Goal: Download file/media

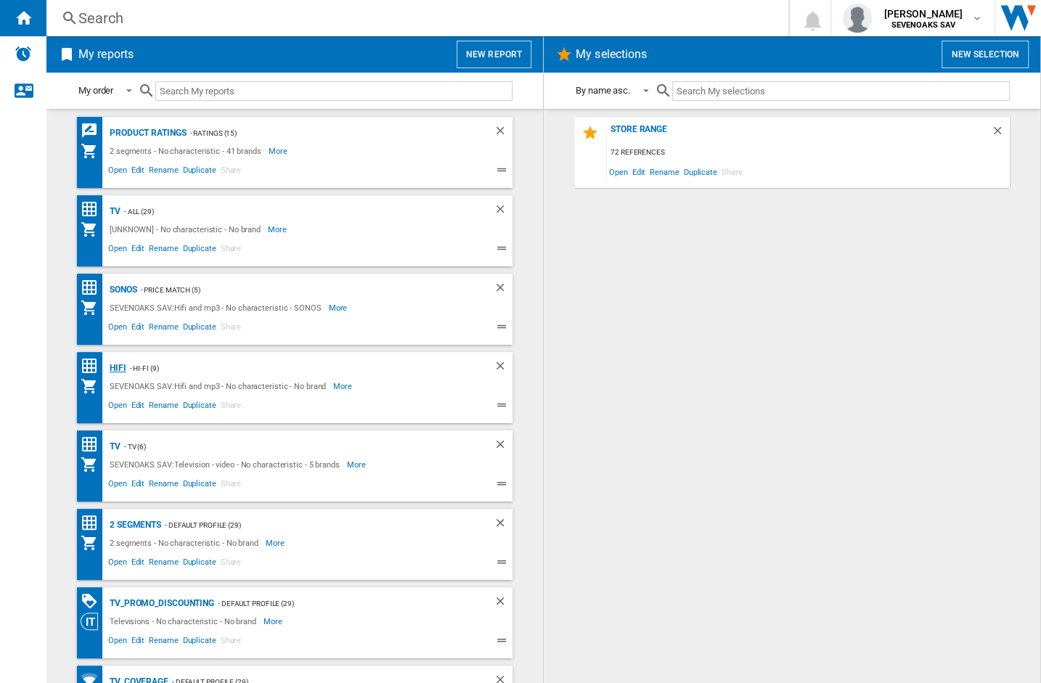
click at [112, 366] on div "Hifi" at bounding box center [116, 368] width 20 height 18
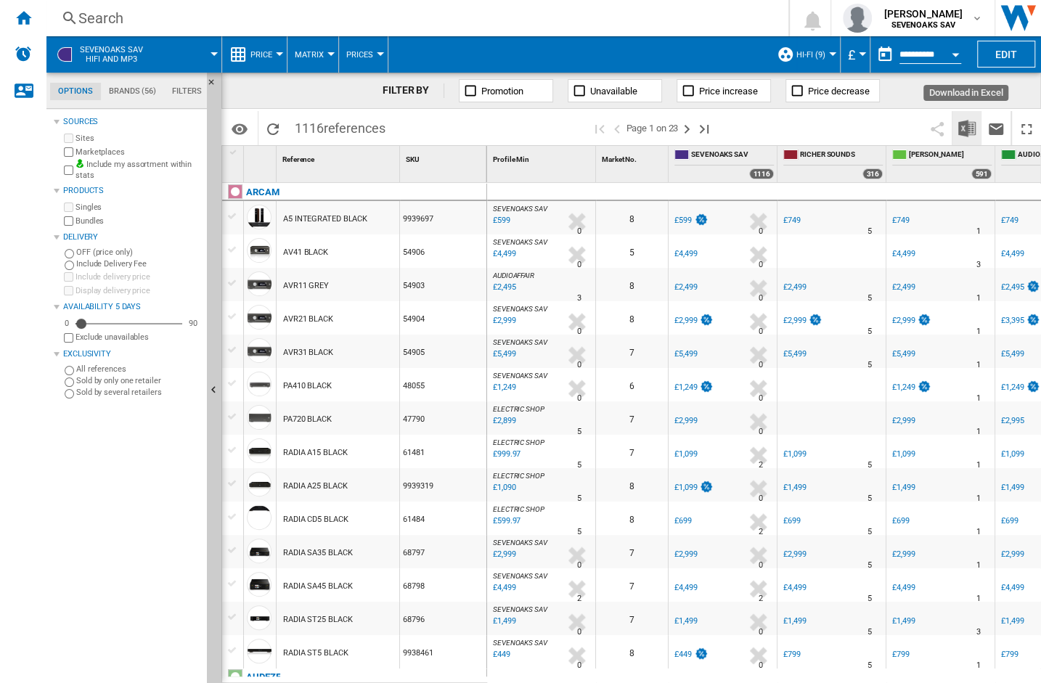
click at [956, 130] on button "Download in Excel" at bounding box center [966, 128] width 29 height 34
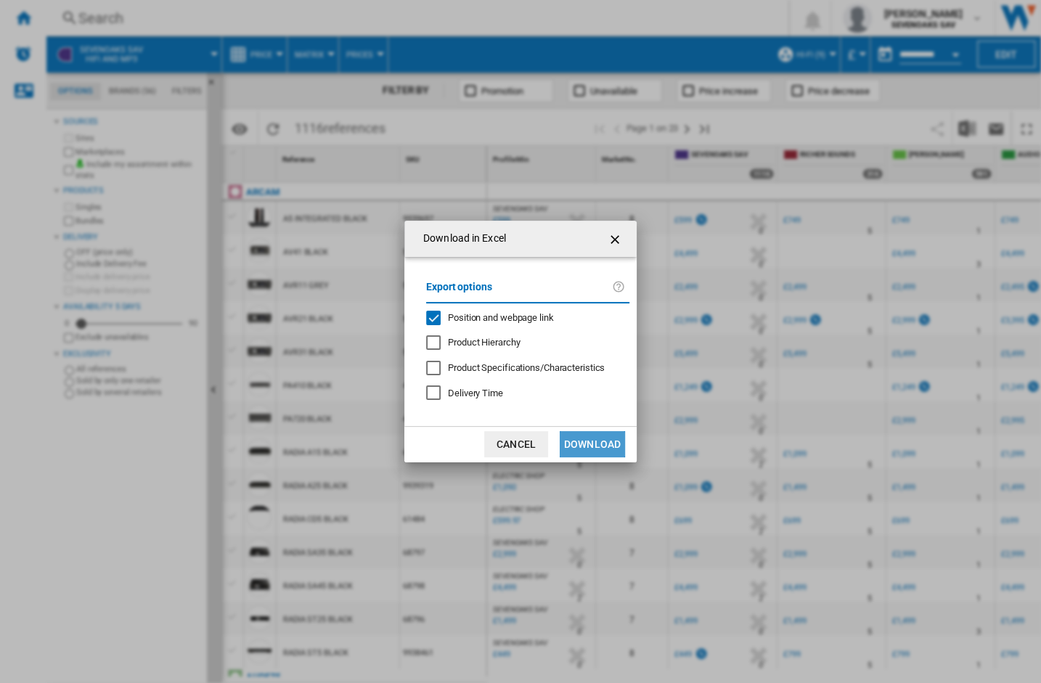
click at [605, 444] on button "Download" at bounding box center [592, 444] width 65 height 26
